Goal: Task Accomplishment & Management: Use online tool/utility

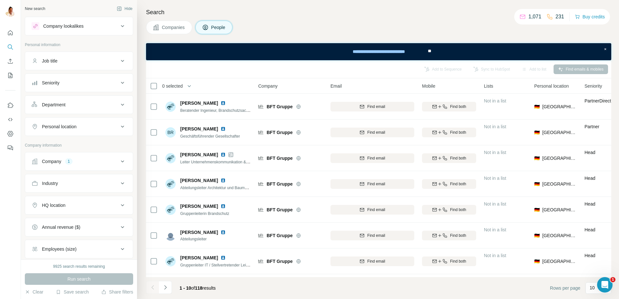
click at [73, 156] on button "Company 1" at bounding box center [79, 161] width 108 height 15
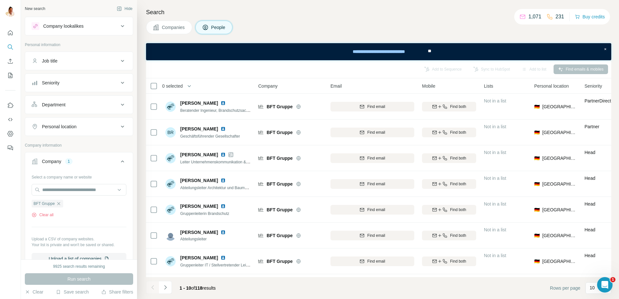
drag, startPoint x: 60, startPoint y: 202, endPoint x: 59, endPoint y: 199, distance: 3.2
click at [59, 202] on icon "button" at bounding box center [58, 203] width 5 height 5
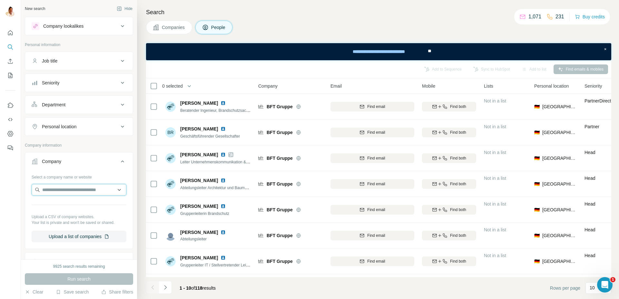
click at [58, 192] on input "text" at bounding box center [79, 190] width 95 height 12
type input "**********"
click at [74, 208] on p "[DOMAIN_NAME]" at bounding box center [65, 211] width 31 height 6
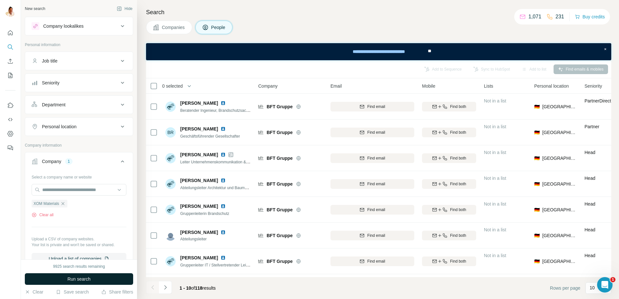
click at [69, 278] on span "Run search" at bounding box center [78, 279] width 23 height 6
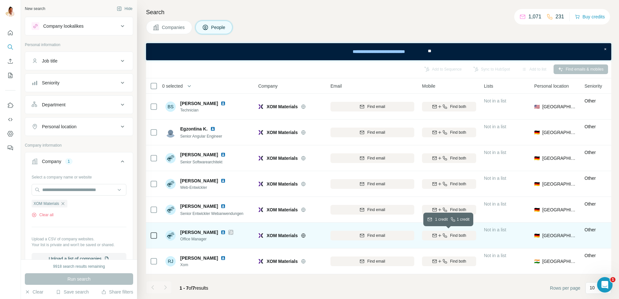
click at [442, 237] on icon "button" at bounding box center [444, 235] width 5 height 5
click at [164, 286] on div at bounding box center [165, 287] width 13 height 13
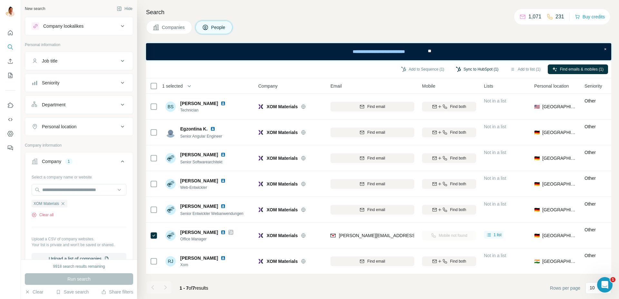
click at [467, 69] on button "Sync to HubSpot (1)" at bounding box center [477, 69] width 52 height 10
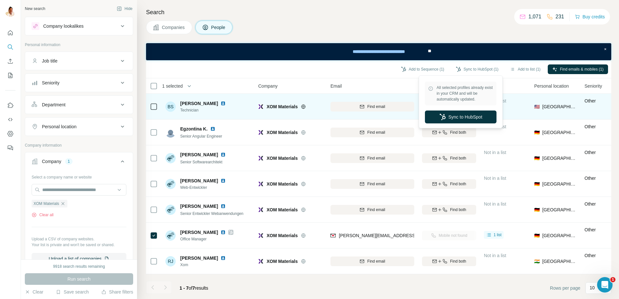
click at [443, 114] on icon "button" at bounding box center [442, 117] width 6 height 6
